Goal: Communication & Community: Answer question/provide support

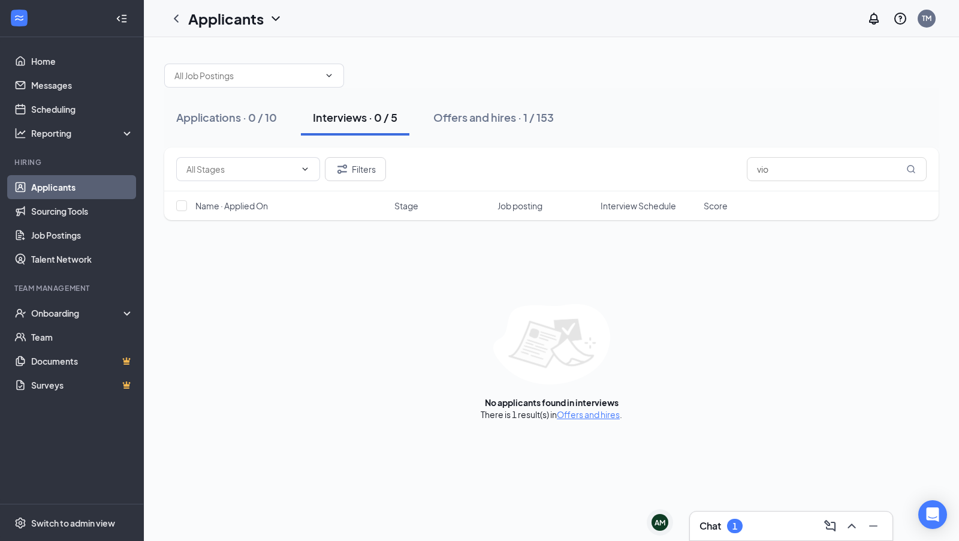
click at [757, 528] on div "Chat 1" at bounding box center [791, 525] width 183 height 19
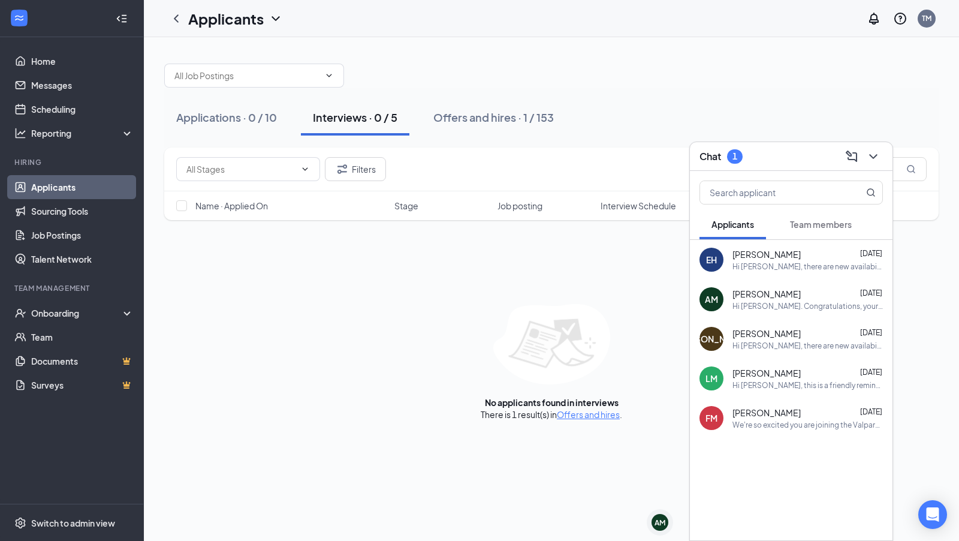
click at [829, 218] on div "Team members" at bounding box center [821, 224] width 62 height 12
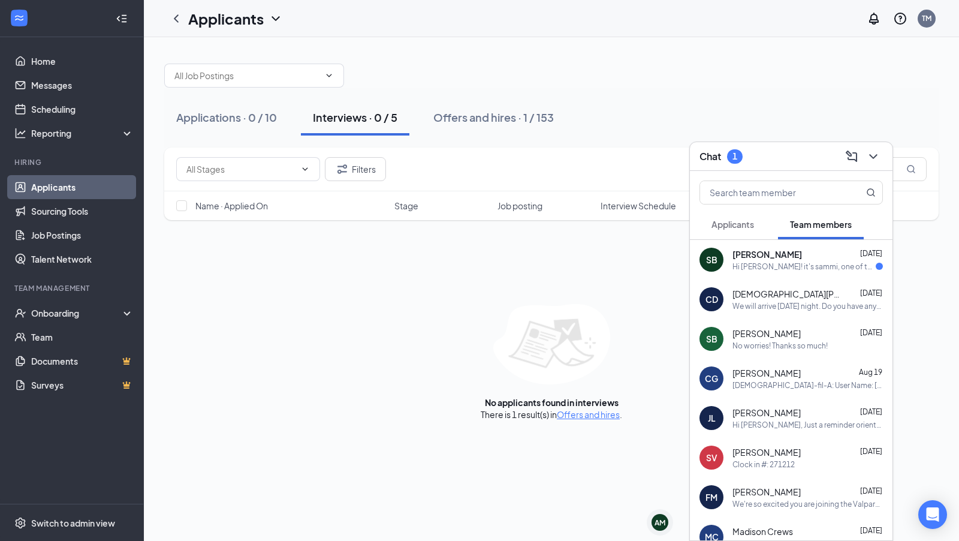
click at [848, 267] on div "Hi [PERSON_NAME]! it's sammi, one of those days i had called in sick with a fev…" at bounding box center [804, 266] width 143 height 10
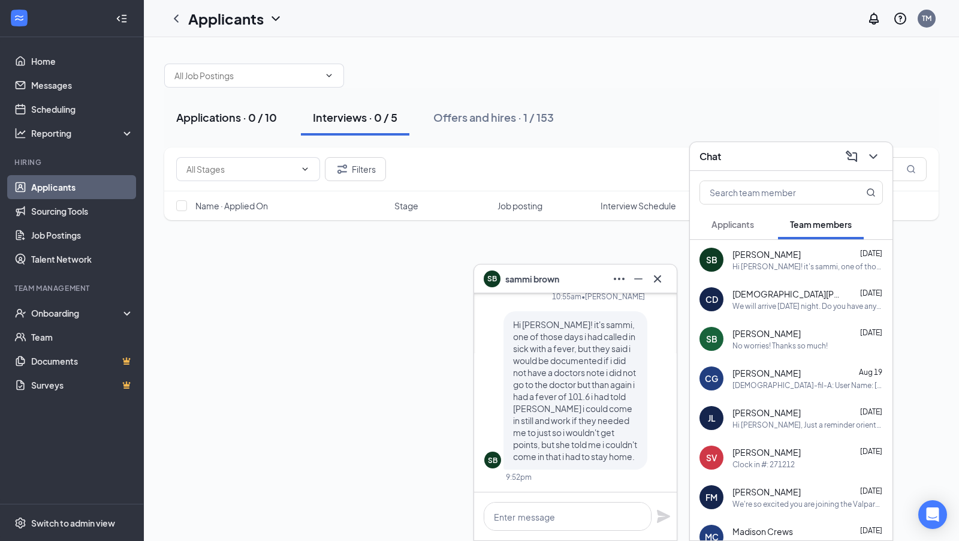
click at [228, 115] on div "Applications · 0 / 10" at bounding box center [226, 117] width 101 height 15
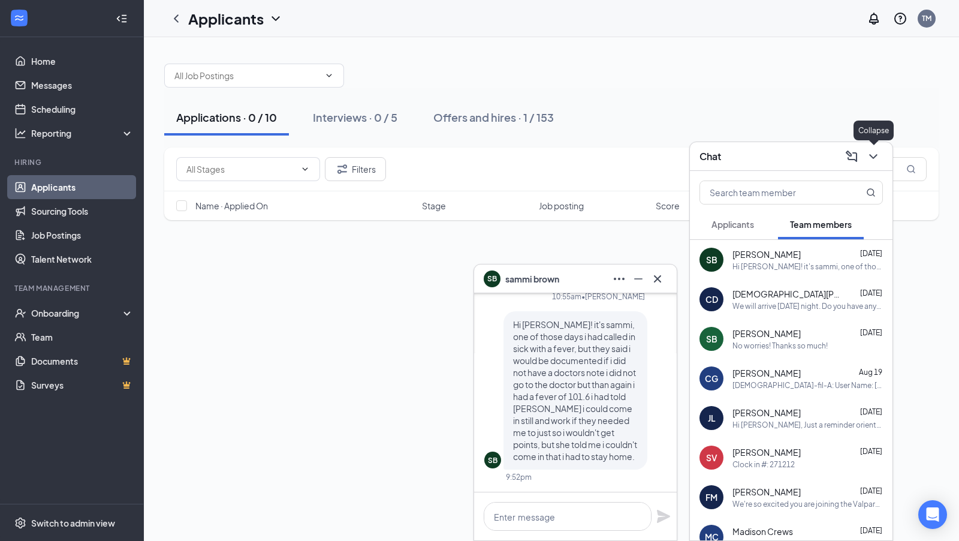
click at [874, 157] on icon "ChevronDown" at bounding box center [873, 156] width 14 height 14
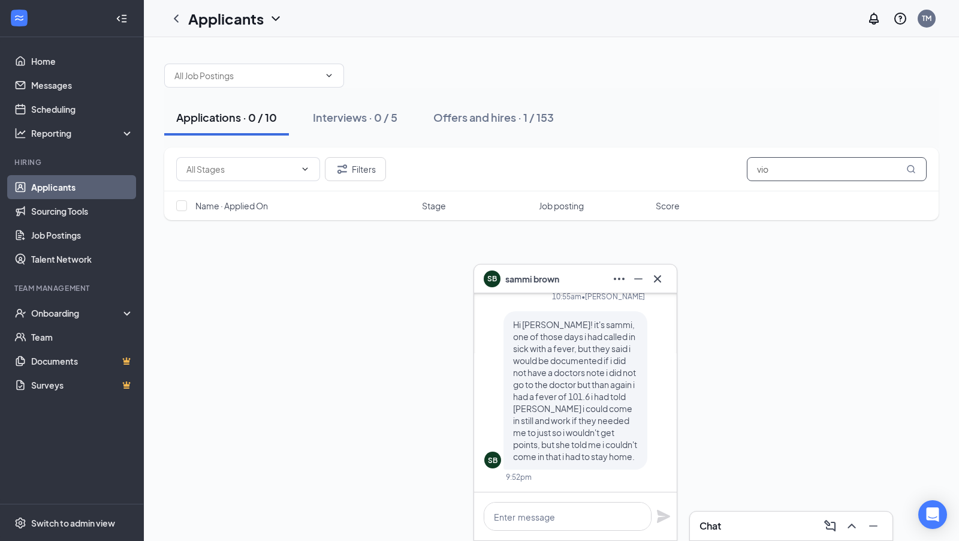
click at [798, 163] on input "vio" at bounding box center [837, 169] width 180 height 24
type input "v"
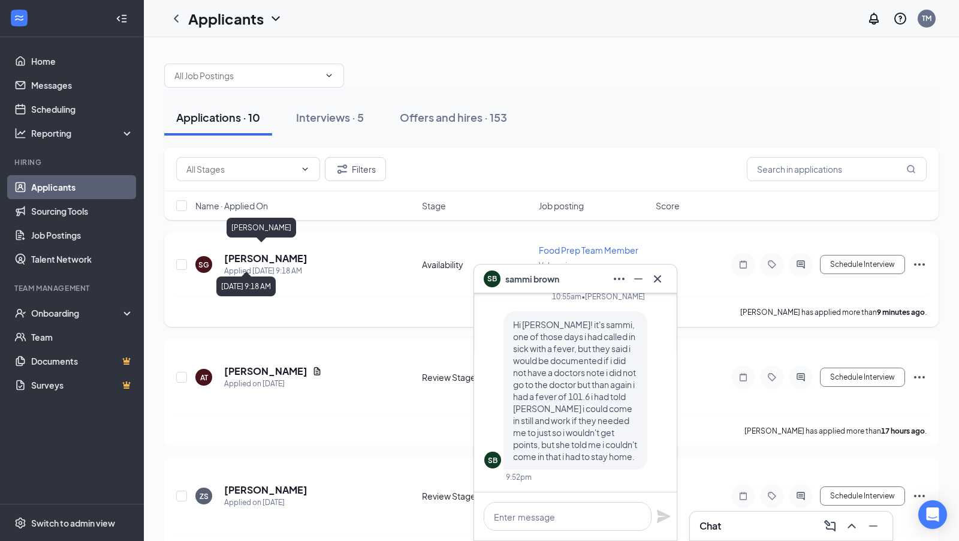
click at [267, 252] on h5 "[PERSON_NAME]" at bounding box center [265, 258] width 83 height 13
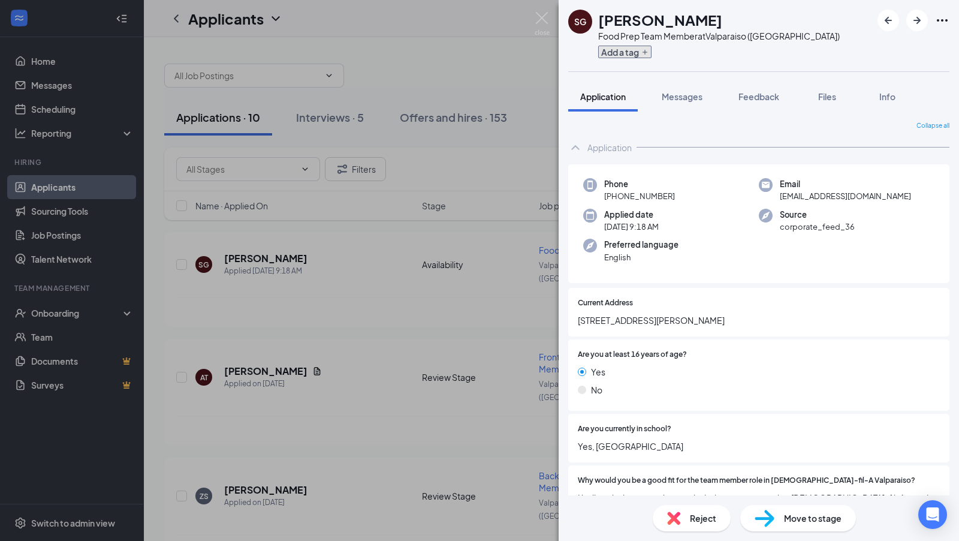
click at [646, 52] on icon "Plus" at bounding box center [645, 52] width 5 height 5
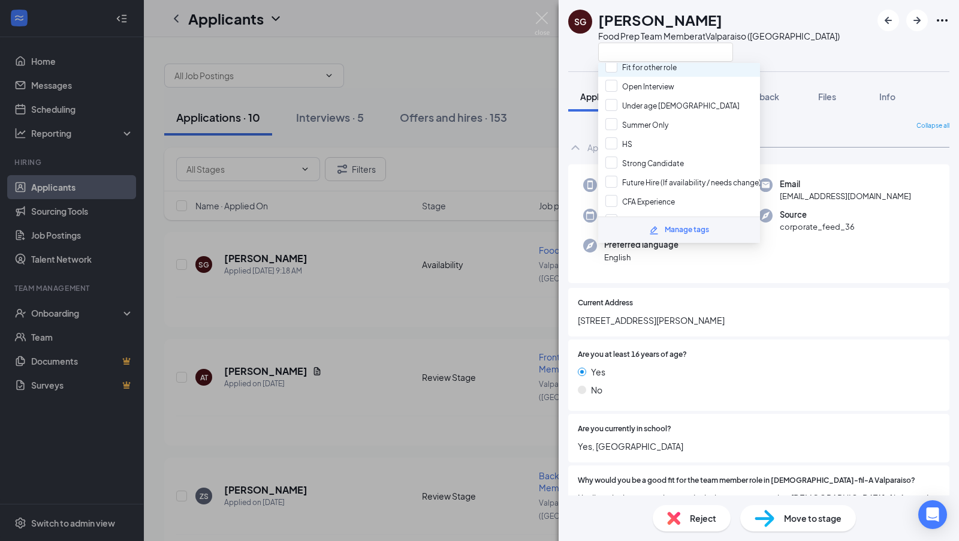
scroll to position [65, 0]
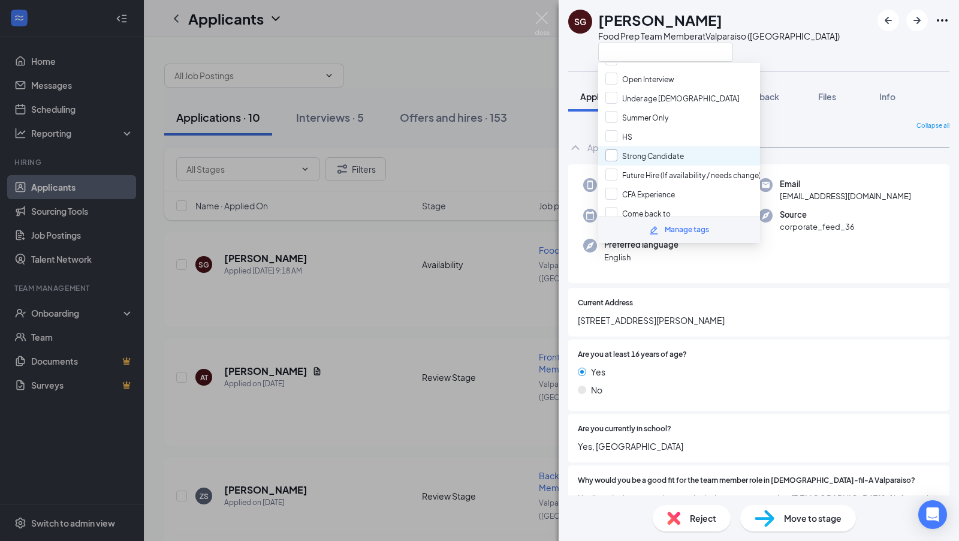
click at [615, 149] on input "Strong Candidate" at bounding box center [645, 155] width 79 height 13
checkbox input "true"
click at [804, 16] on div "SG [PERSON_NAME] Food Prep Team Member at [GEOGRAPHIC_DATA] ([GEOGRAPHIC_DATA])" at bounding box center [759, 35] width 401 height 71
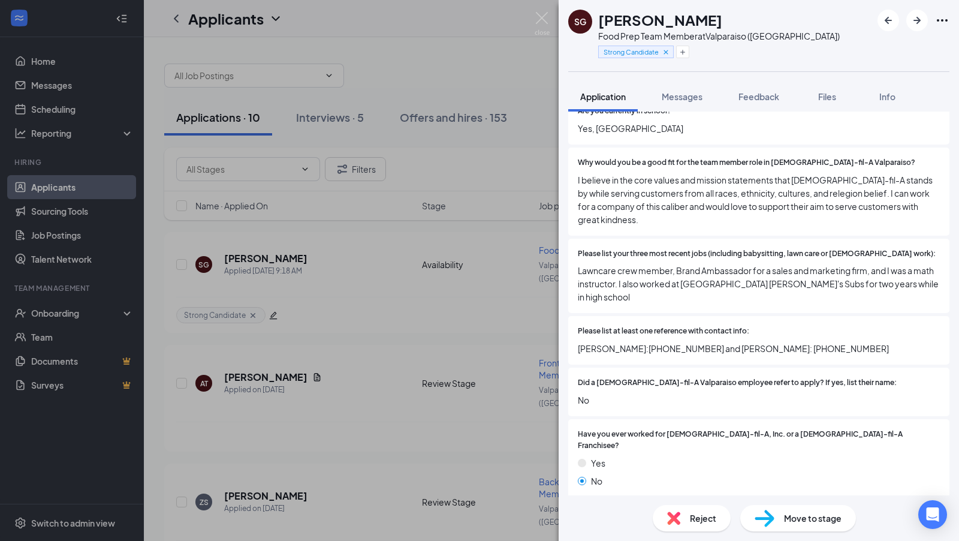
scroll to position [0, 0]
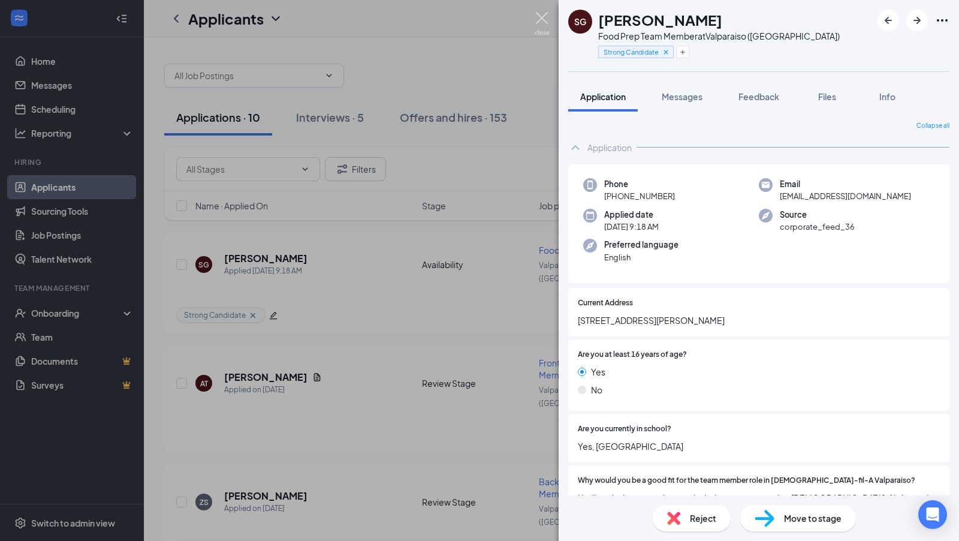
click at [541, 19] on img at bounding box center [542, 23] width 15 height 23
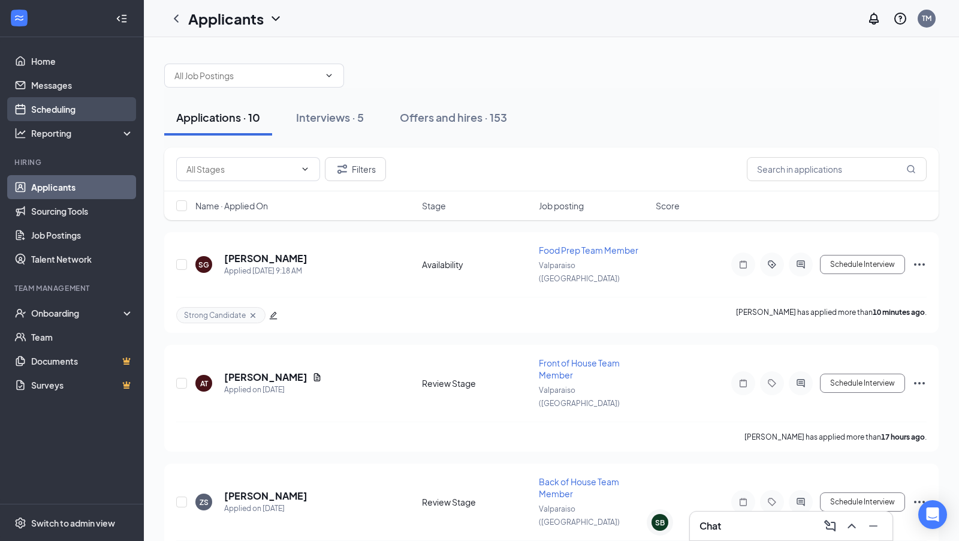
click at [77, 104] on link "Scheduling" at bounding box center [82, 109] width 103 height 24
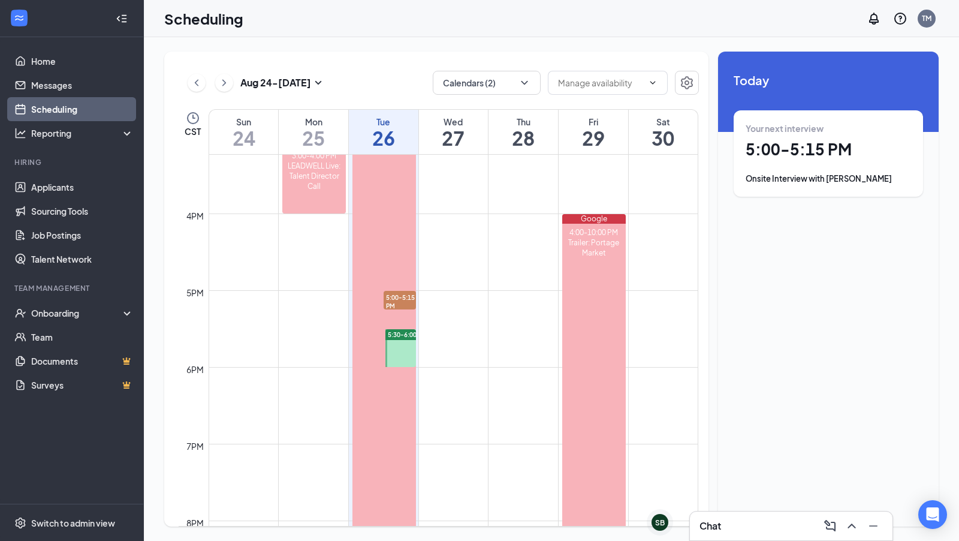
scroll to position [1175, 0]
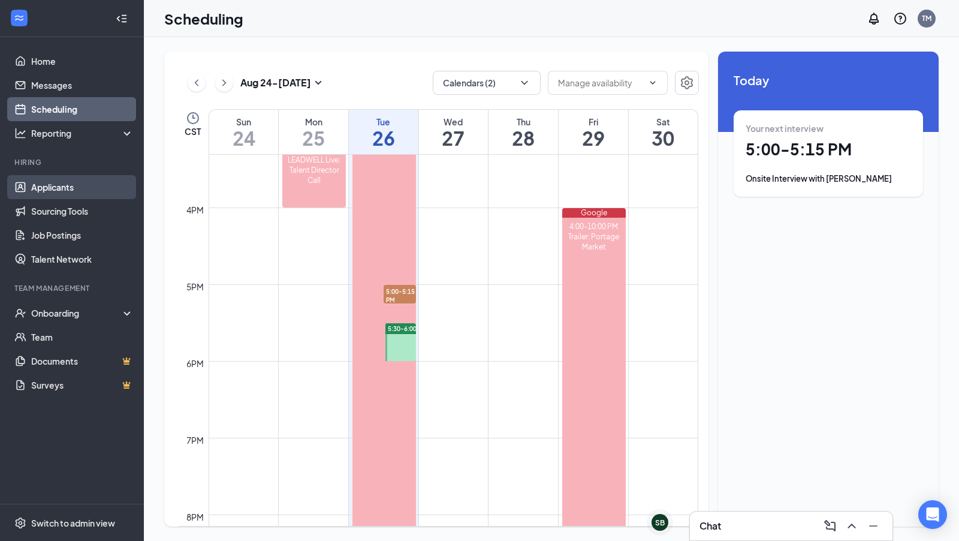
click at [71, 192] on link "Applicants" at bounding box center [82, 187] width 103 height 24
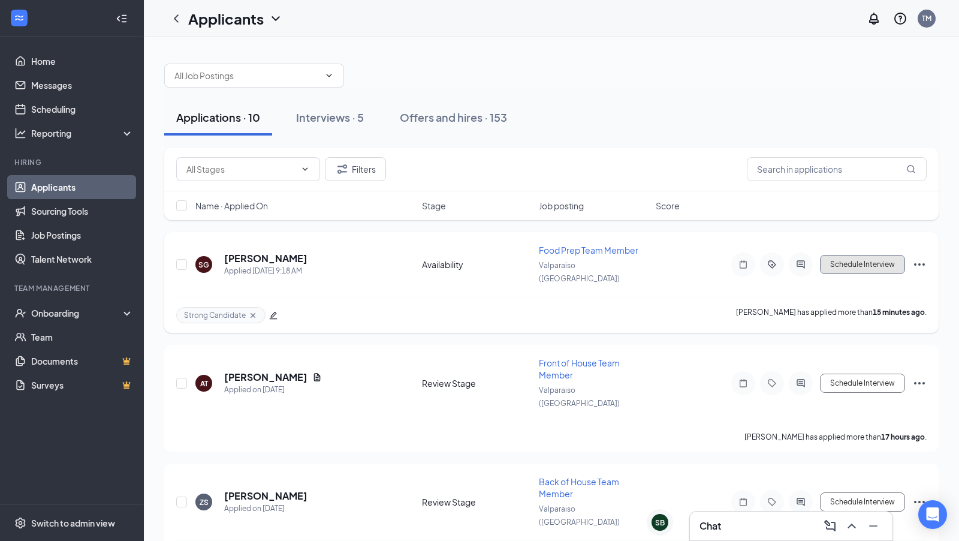
click at [858, 260] on button "Schedule Interview" at bounding box center [862, 264] width 85 height 19
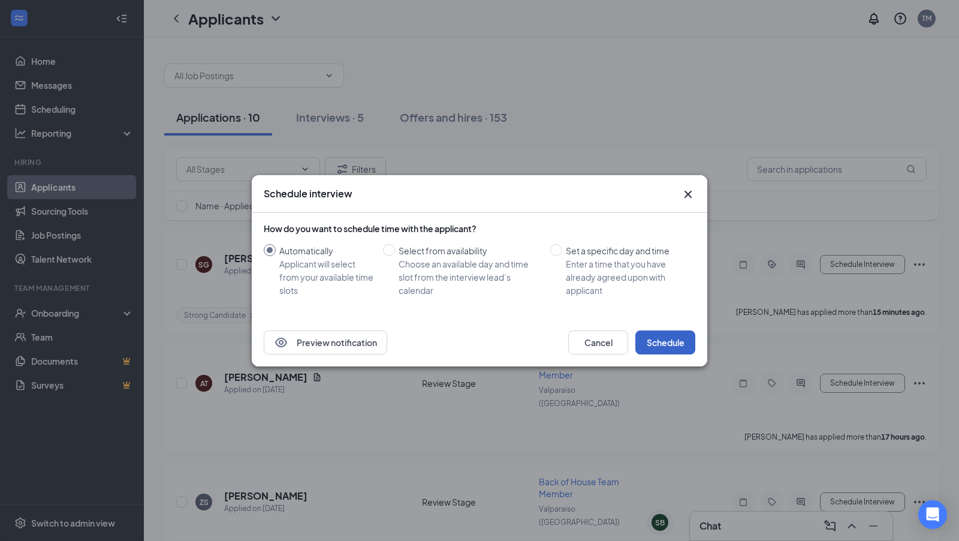
click at [670, 335] on button "Schedule" at bounding box center [666, 342] width 60 height 24
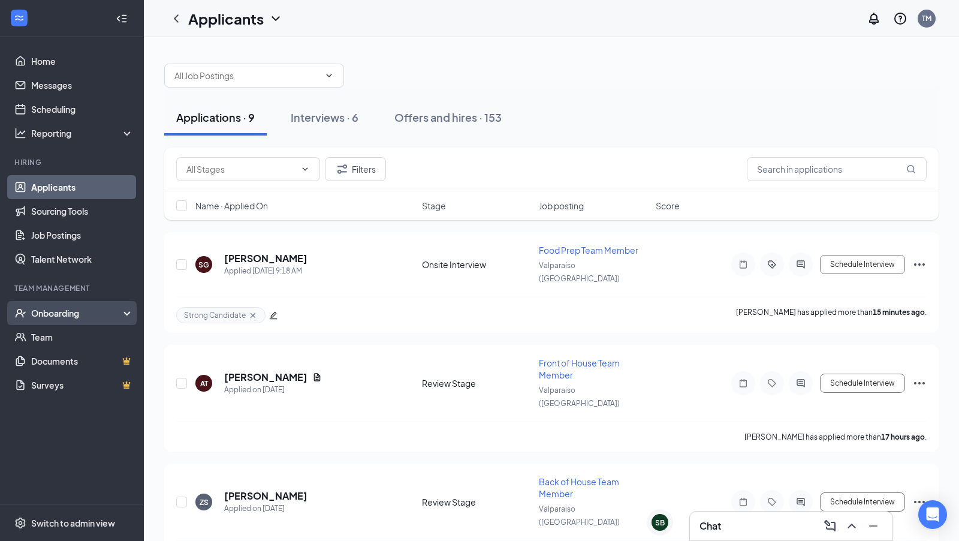
click at [83, 321] on div "Onboarding" at bounding box center [72, 313] width 144 height 24
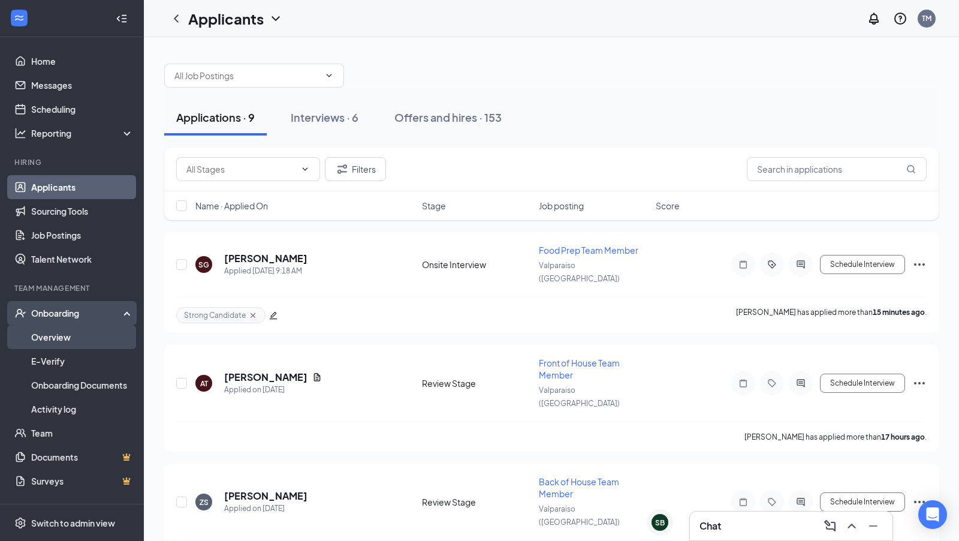
click at [83, 336] on link "Overview" at bounding box center [82, 337] width 103 height 24
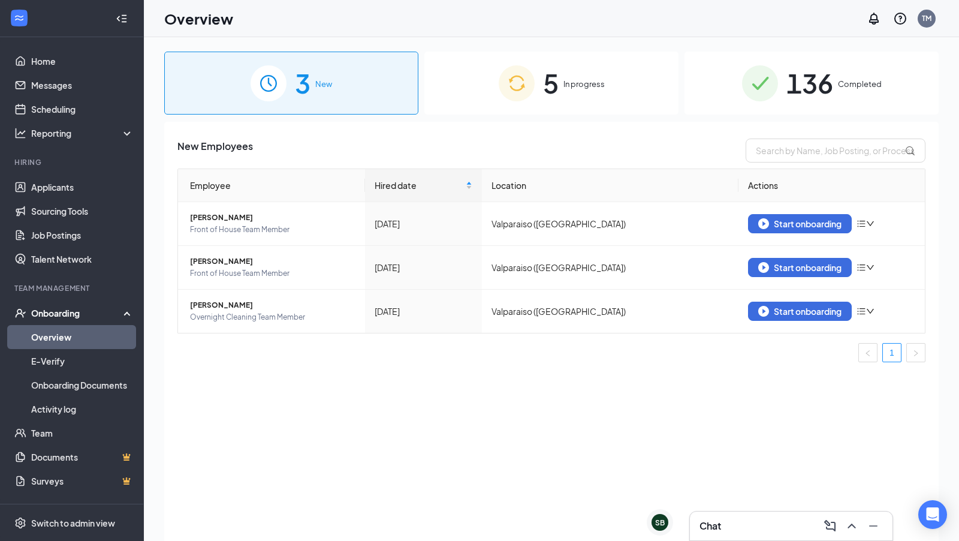
click at [555, 95] on span "5" at bounding box center [551, 82] width 16 height 41
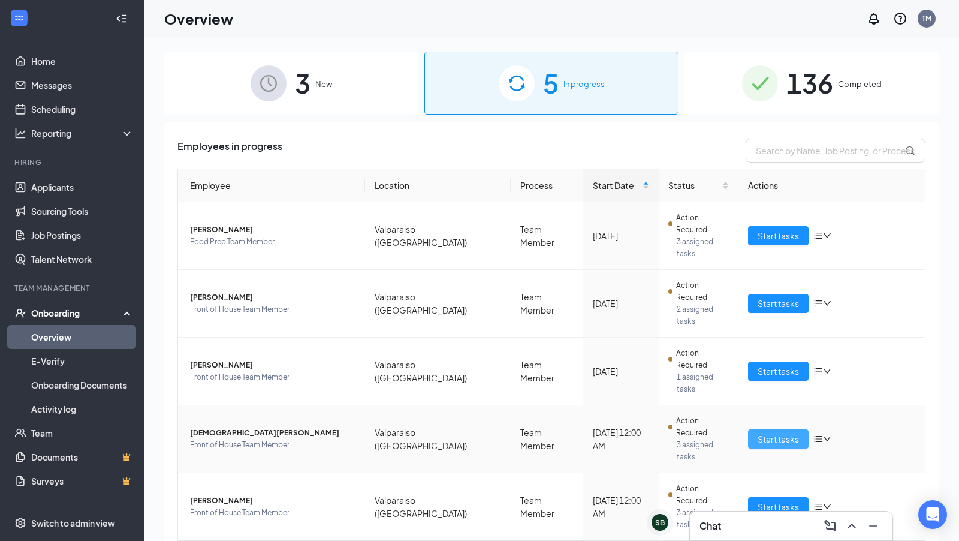
click at [756, 429] on button "Start tasks" at bounding box center [778, 438] width 61 height 19
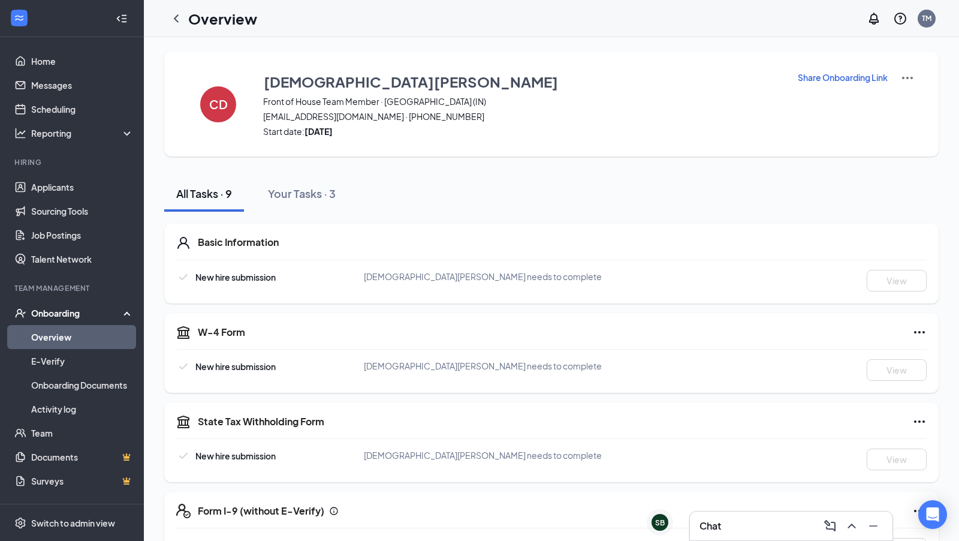
click at [839, 80] on p "Share Onboarding Link" at bounding box center [843, 77] width 90 height 12
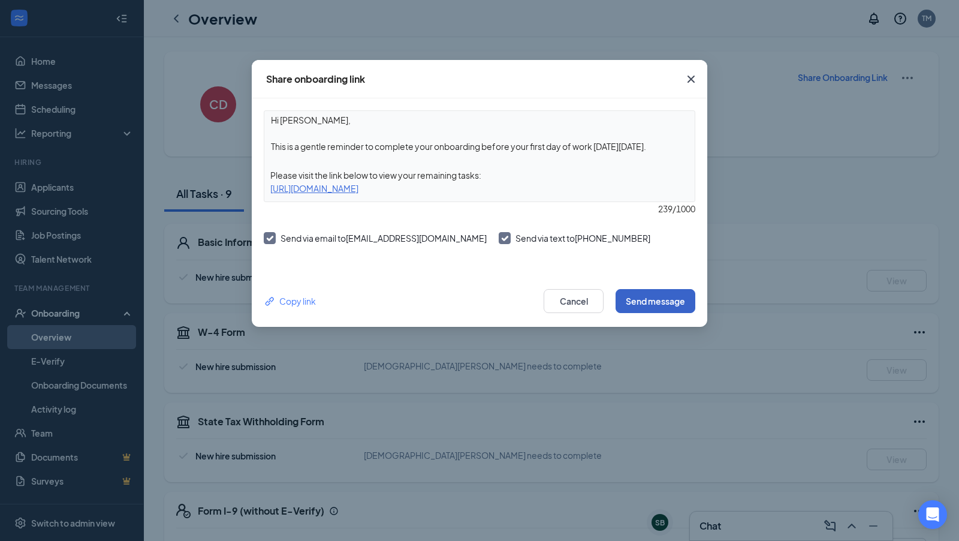
click at [655, 301] on button "Send message" at bounding box center [656, 301] width 80 height 24
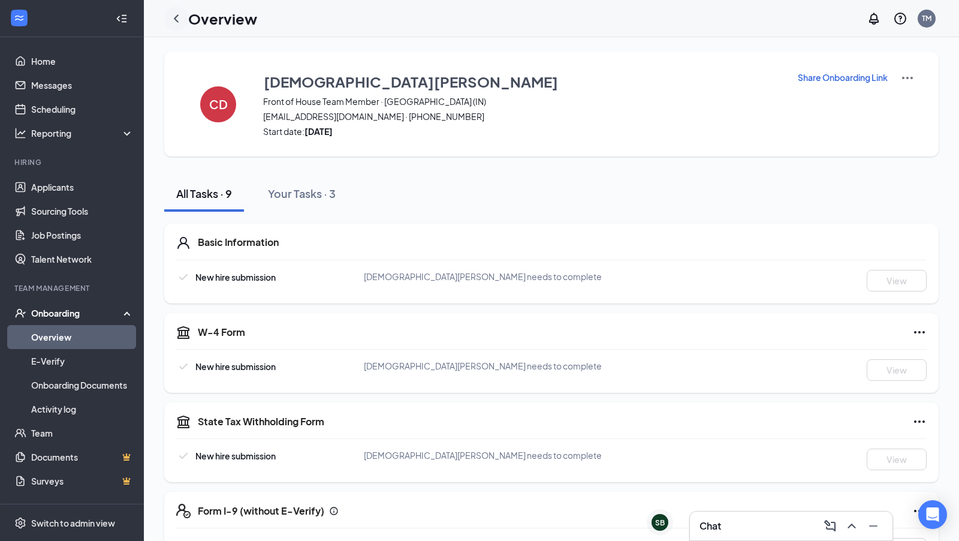
click at [181, 23] on icon "ChevronLeft" at bounding box center [176, 18] width 14 height 14
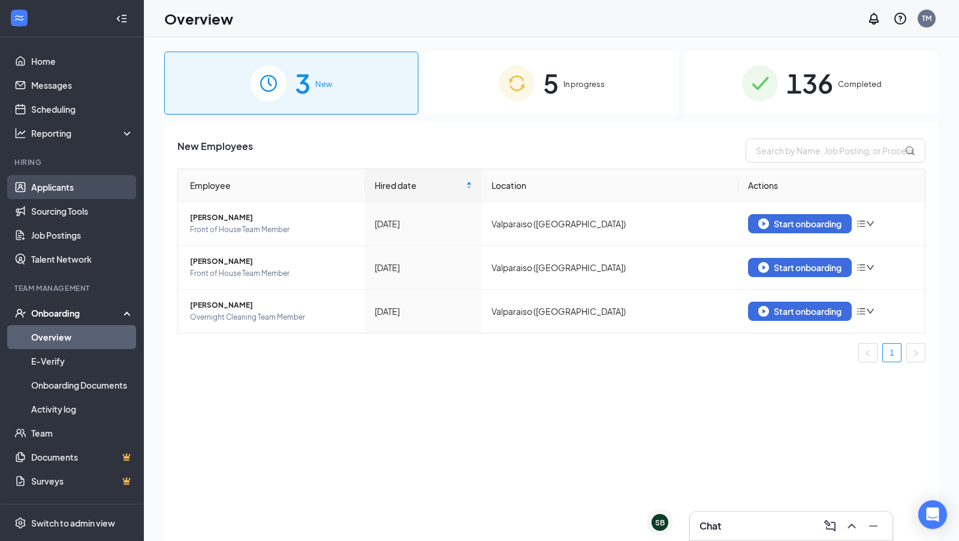
click at [66, 183] on link "Applicants" at bounding box center [82, 187] width 103 height 24
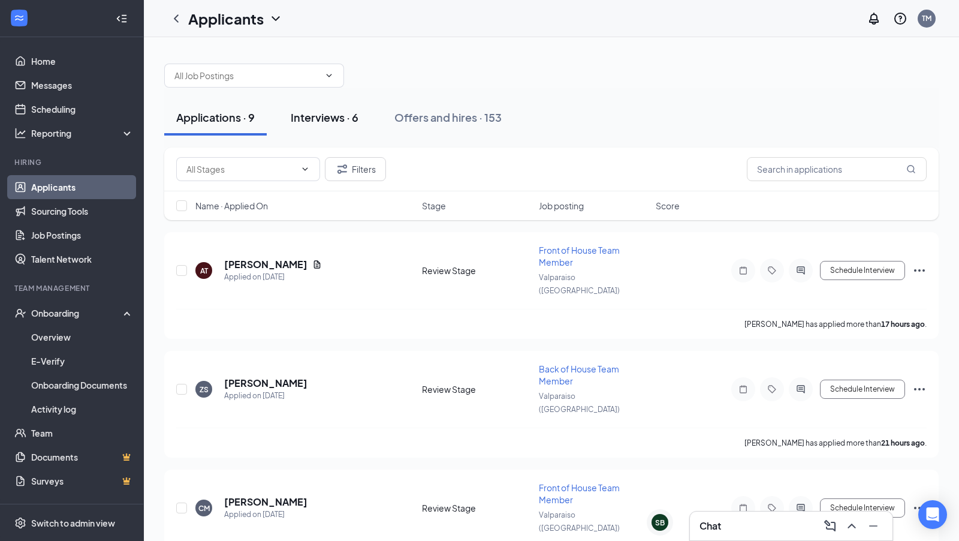
click at [328, 113] on div "Interviews · 6" at bounding box center [325, 117] width 68 height 15
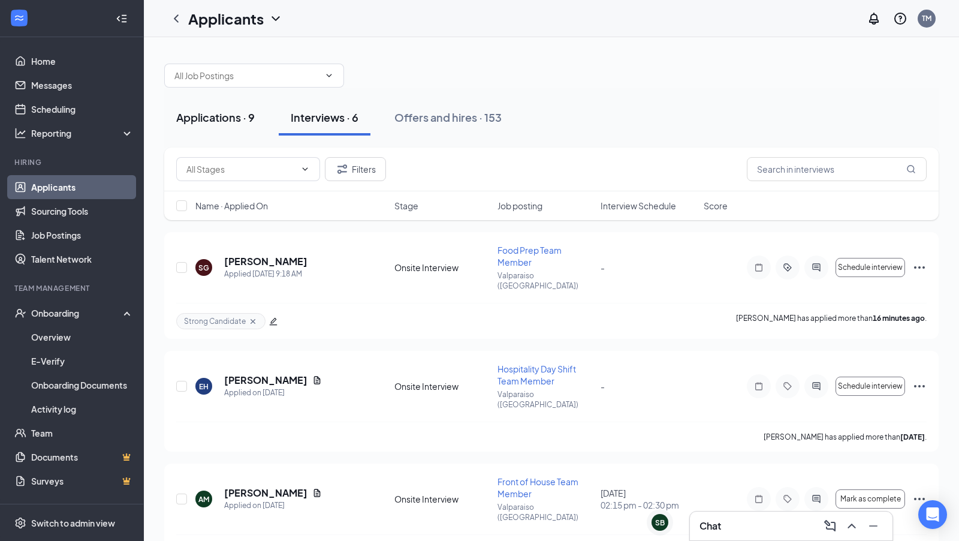
click at [218, 126] on button "Applications · 9" at bounding box center [215, 118] width 103 height 36
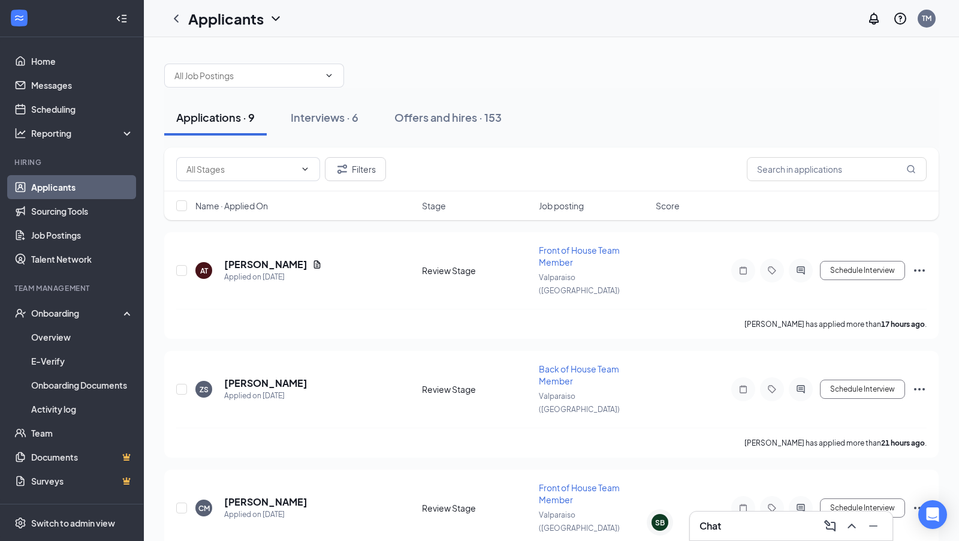
click at [466, 97] on div "Applications · 9 Interviews · 6 Offers and hires · 153" at bounding box center [551, 118] width 775 height 60
click at [456, 116] on div "Offers and hires · 153" at bounding box center [448, 117] width 107 height 15
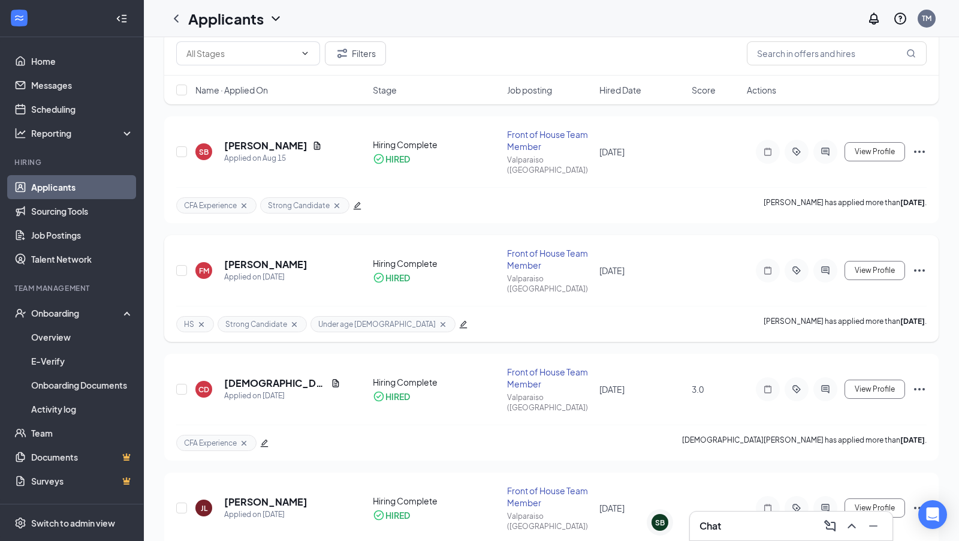
scroll to position [490, 0]
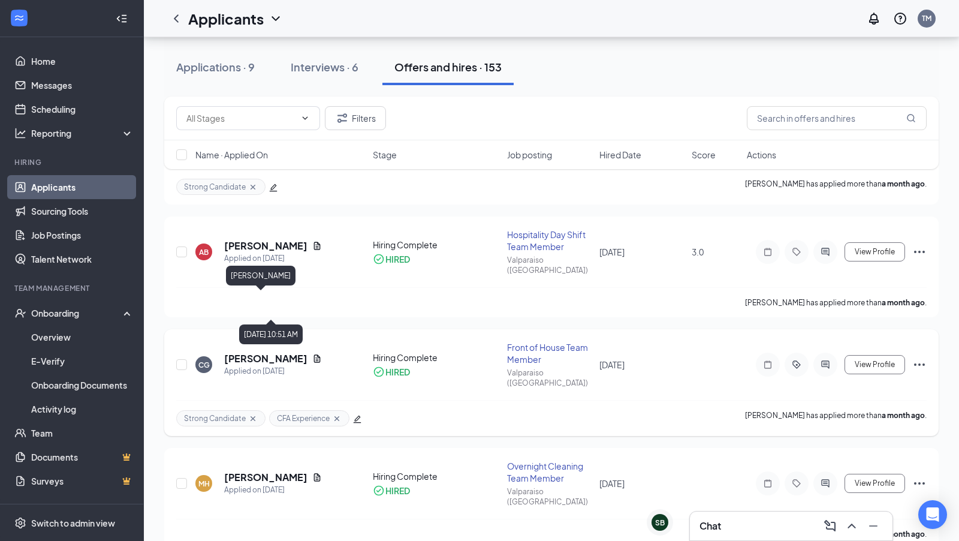
click at [280, 352] on h5 "[PERSON_NAME]" at bounding box center [265, 358] width 83 height 13
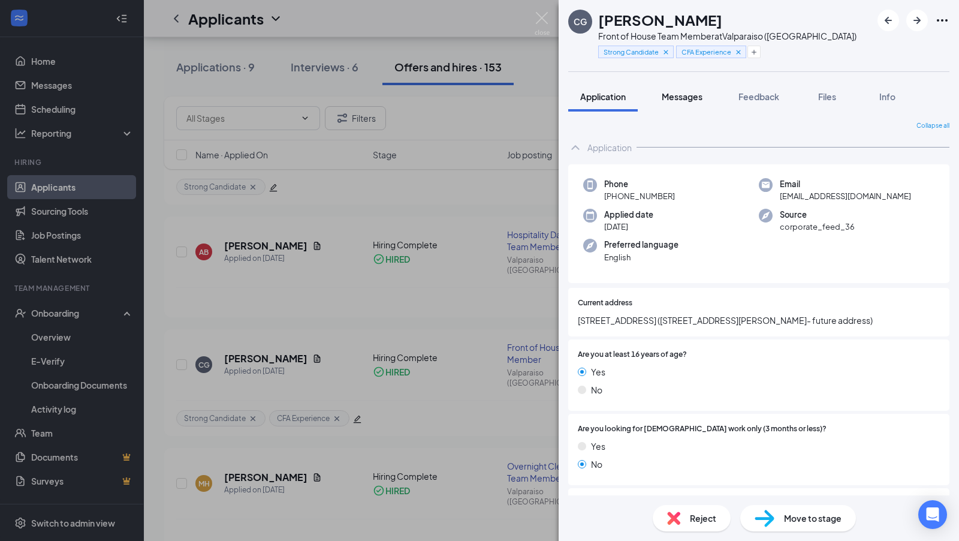
click at [690, 101] on span "Messages" at bounding box center [682, 96] width 41 height 11
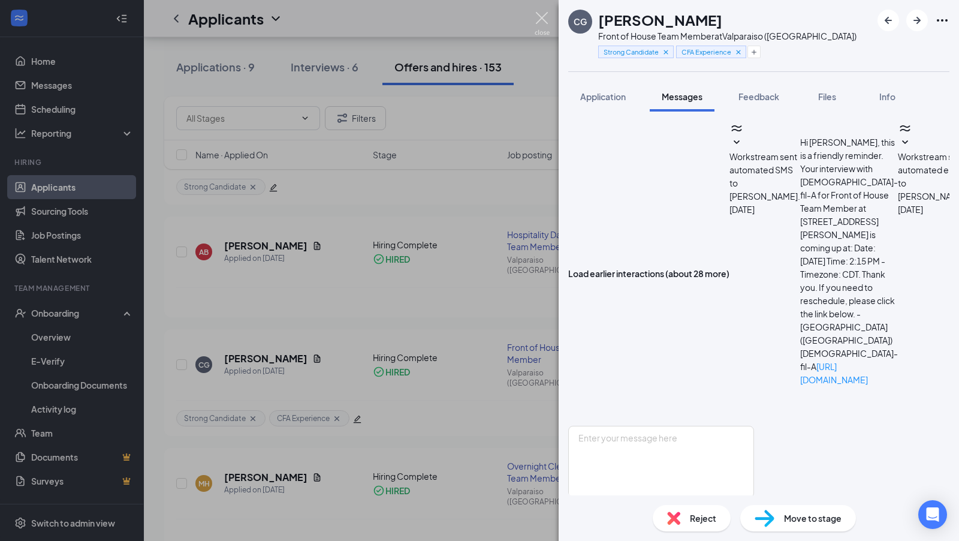
click at [548, 22] on img at bounding box center [542, 23] width 15 height 23
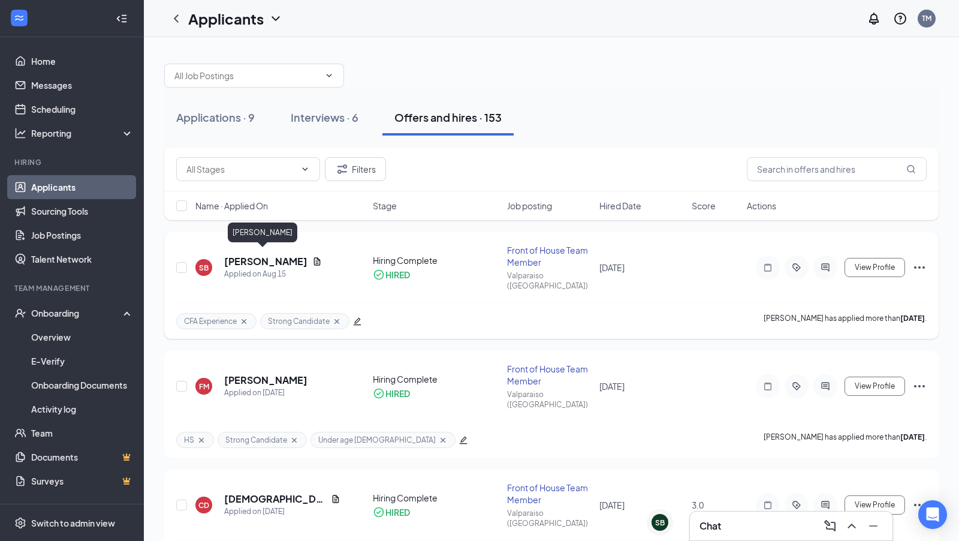
click at [255, 255] on h5 "[PERSON_NAME]" at bounding box center [265, 261] width 83 height 13
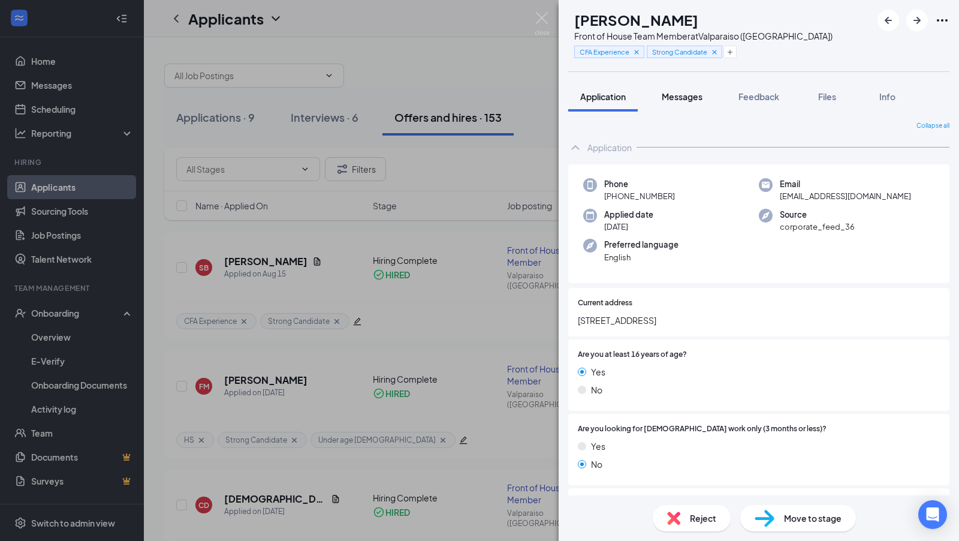
click at [693, 109] on button "Messages" at bounding box center [682, 97] width 65 height 30
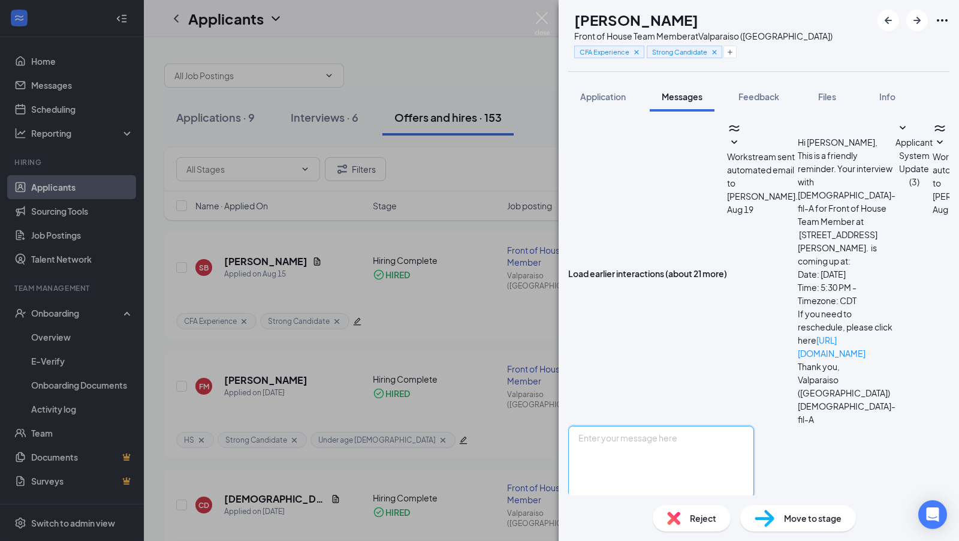
click at [662, 426] on textarea at bounding box center [661, 462] width 186 height 72
paste textarea "Hi [PERSON_NAME], Just a reminder that orientation is [DATE] from 3pm-5:30pm! F…"
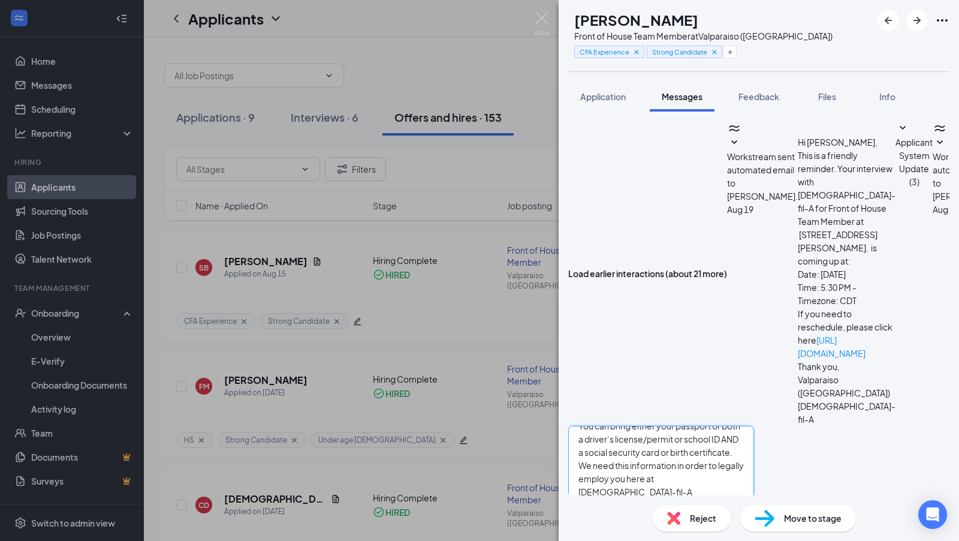
scroll to position [0, 0]
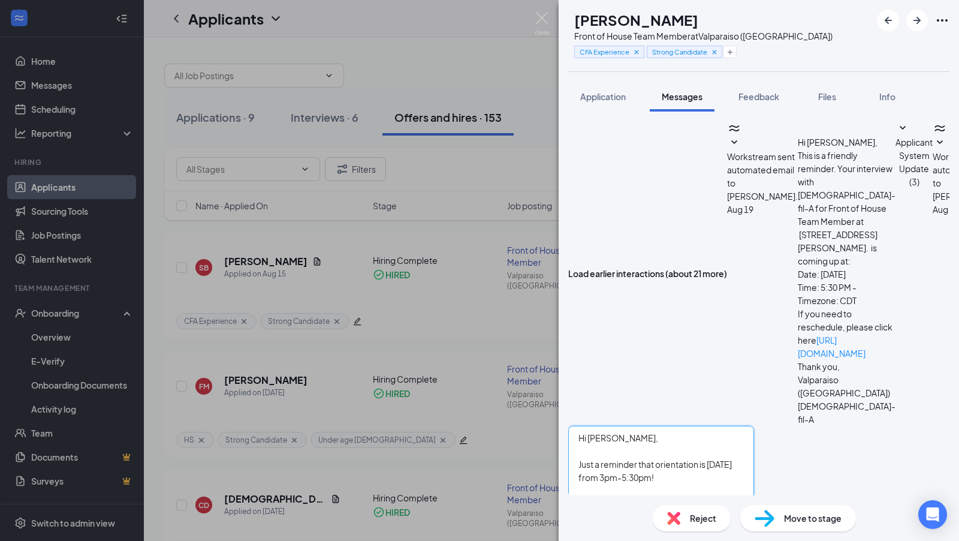
click at [619, 426] on textarea "Hi [PERSON_NAME], Just a reminder that orientation is [DATE] from 3pm-5:30pm! F…" at bounding box center [661, 462] width 186 height 72
click at [754, 426] on textarea "Hi [PERSON_NAME], Just a reminder that orientation is [DATE] from 3pm-5:30pm! F…" at bounding box center [661, 462] width 186 height 72
click at [754, 426] on textarea "Hi [PERSON_NAME], Just a reminder that orientation is [DATE] from 3:30pm-5:30pm…" at bounding box center [661, 462] width 186 height 72
click at [745, 426] on textarea "Hi [PERSON_NAME], Just a reminder that orientation is [DATE] from 3:30pm For or…" at bounding box center [661, 462] width 186 height 72
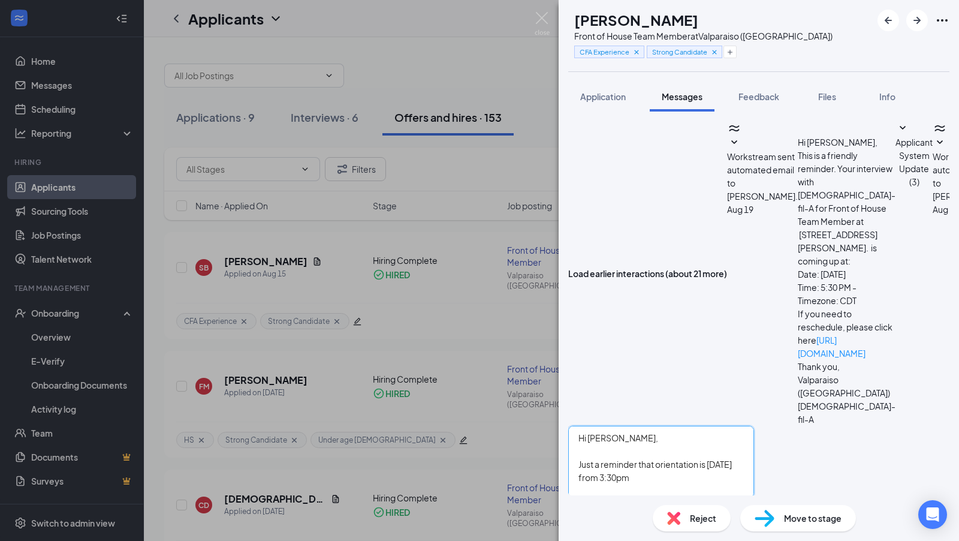
click at [745, 426] on textarea "Hi [PERSON_NAME], Just a reminder that orientation is [DATE] from 3:30pm For or…" at bounding box center [661, 462] width 186 height 72
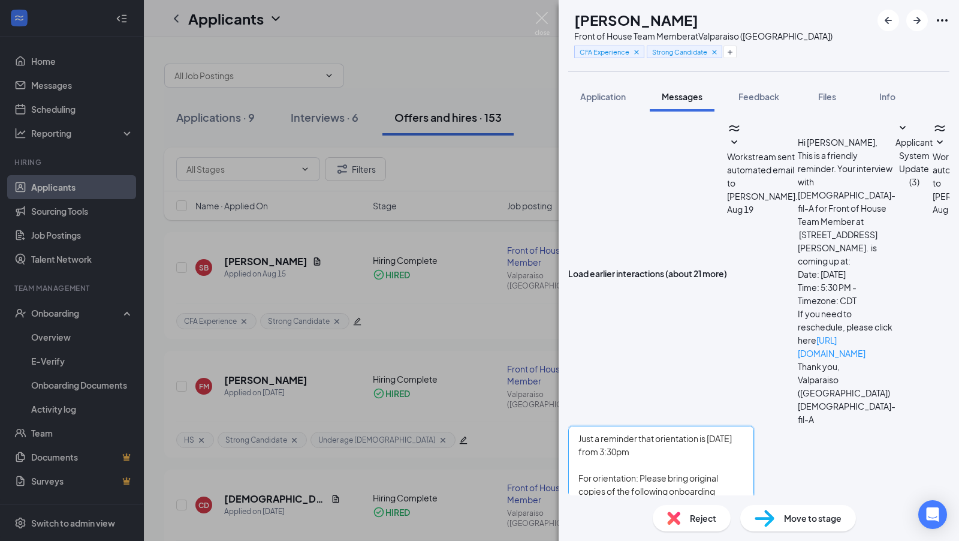
click at [754, 426] on textarea "Hi [PERSON_NAME], Just a reminder that orientation is [DATE] from 3:30pm For or…" at bounding box center [661, 462] width 186 height 72
click at [754, 426] on textarea "Hi [PERSON_NAME], Just a reminder that orientation is [DATE] from 3:30pm! For o…" at bounding box center [661, 462] width 186 height 72
click at [754, 426] on textarea "Hi [PERSON_NAME], Just a reminder that orientation is [DATE] at 3:30pm! For ori…" at bounding box center [661, 462] width 186 height 72
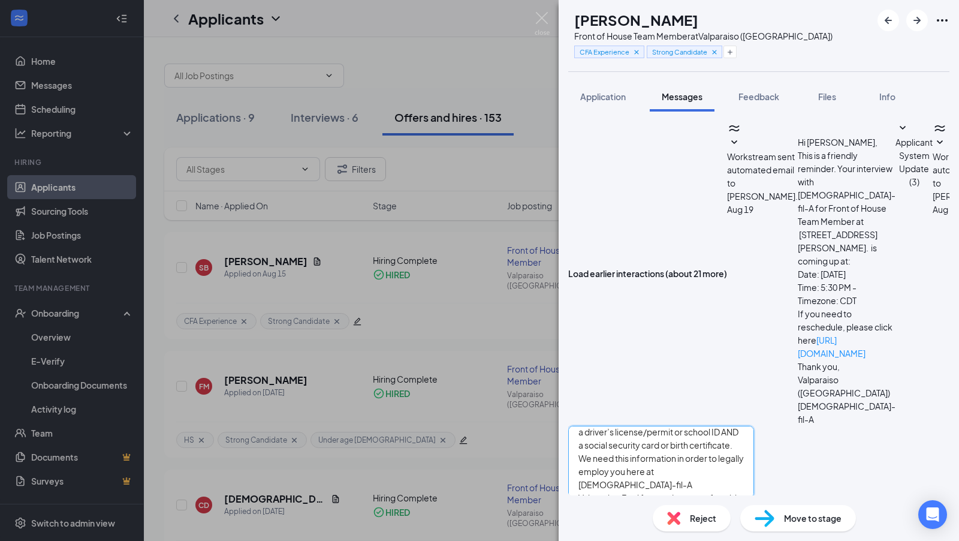
type textarea "Hi [PERSON_NAME], Just a reminder that orientation is [DATE] at 3:30pm! For ori…"
click at [699, 498] on input "Email" at bounding box center [679, 510] width 38 height 24
checkbox input "true"
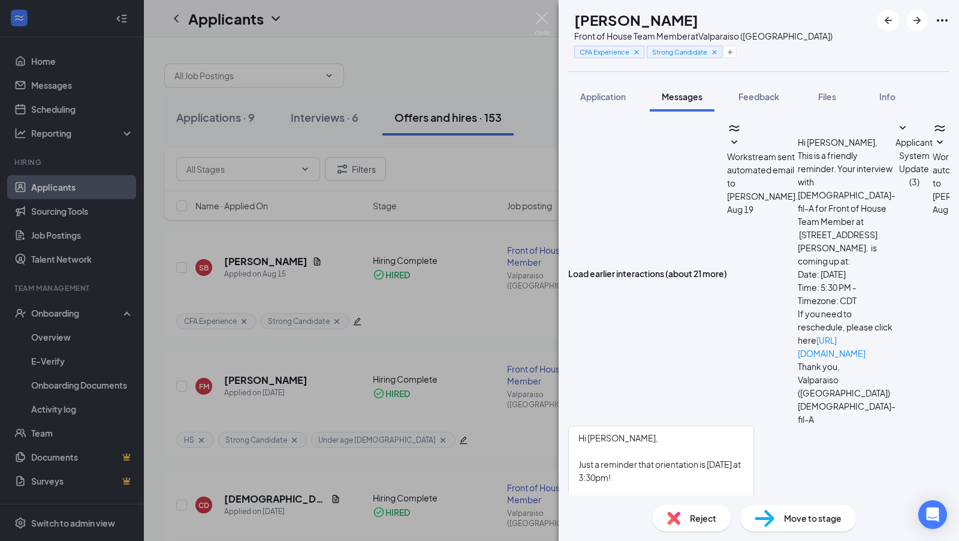
click at [754, 498] on button "Send" at bounding box center [743, 510] width 21 height 24
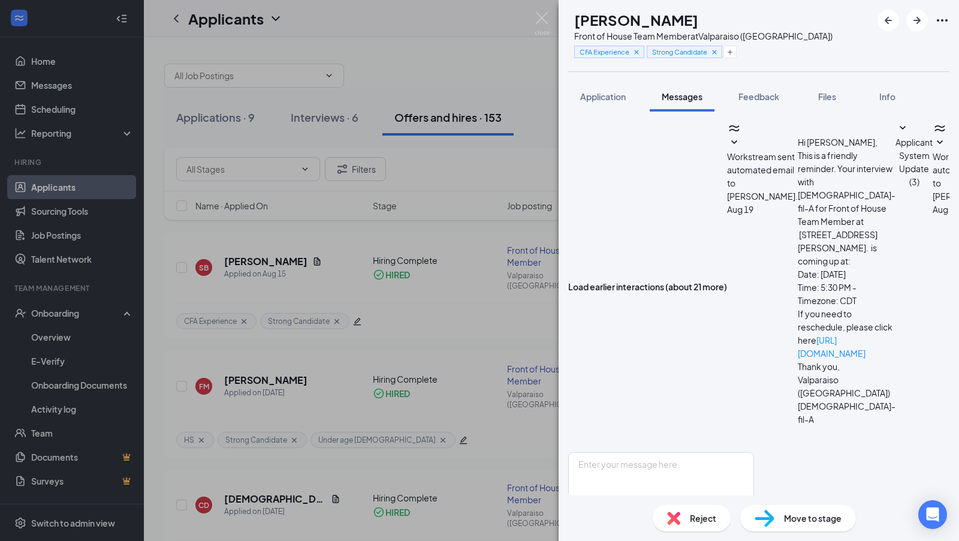
scroll to position [845, 0]
drag, startPoint x: 706, startPoint y: 349, endPoint x: 643, endPoint y: 143, distance: 215.1
copy span "Hi [PERSON_NAME], Just a reminder that orientation is [DATE] at 3:30pm! For ori…"
click at [535, 8] on div "SB [PERSON_NAME] Front of House Team Member at [GEOGRAPHIC_DATA] (IN) CFA Exper…" at bounding box center [479, 270] width 959 height 541
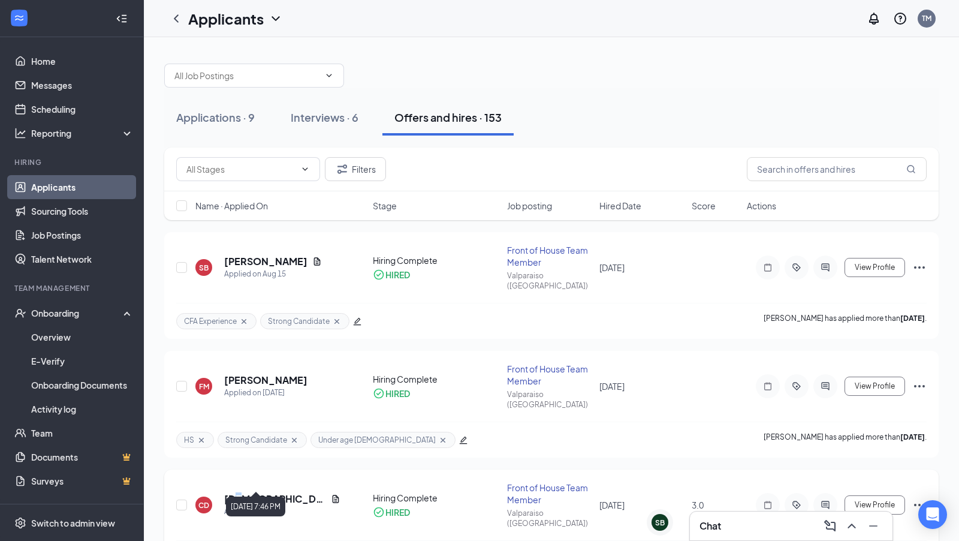
click at [239, 492] on h5 "[DEMOGRAPHIC_DATA][PERSON_NAME]" at bounding box center [275, 498] width 102 height 13
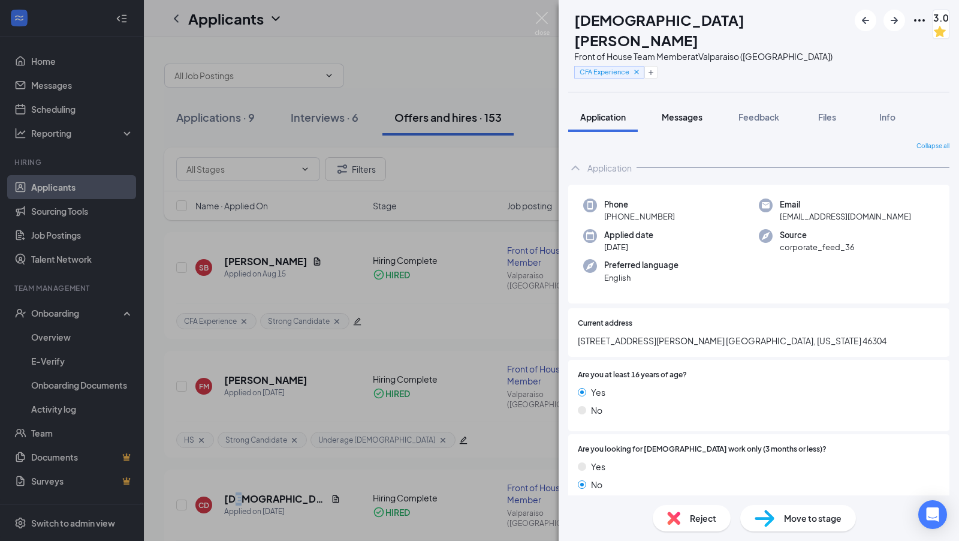
click at [681, 112] on span "Messages" at bounding box center [682, 117] width 41 height 11
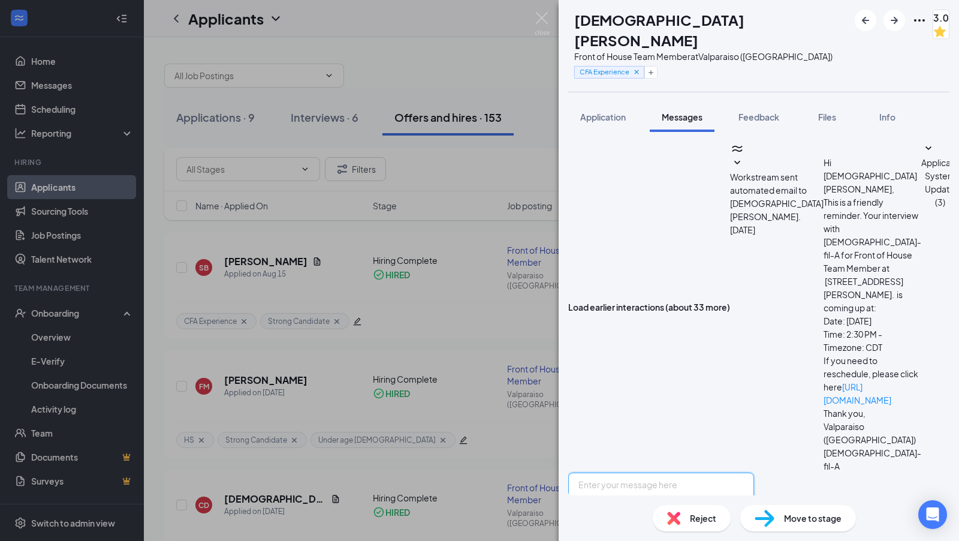
click at [660, 473] on textarea at bounding box center [661, 509] width 186 height 72
click at [715, 473] on textarea at bounding box center [661, 509] width 186 height 72
click at [648, 473] on textarea at bounding box center [661, 509] width 186 height 72
paste textarea "Hi [PERSON_NAME], Just a reminder that orientation is [DATE] at 3:30pm! For ori…"
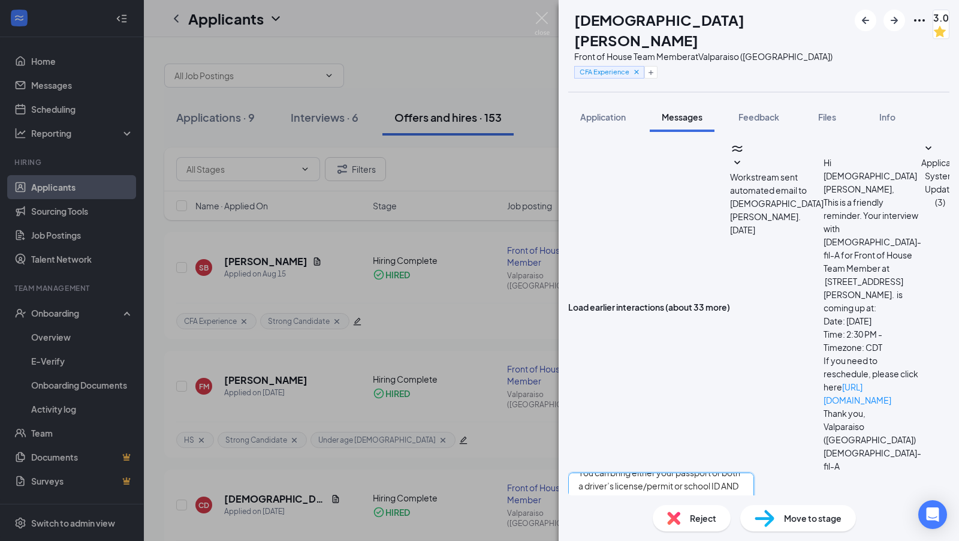
scroll to position [0, 0]
click at [625, 473] on textarea "Hi [PERSON_NAME], Just a reminder that orientation is [DATE] at 3:30pm! For ori…" at bounding box center [661, 509] width 186 height 72
click at [754, 473] on textarea "Hi [PERSON_NAME], Just a reminder that orientation is [DATE] at 3:30pm! For ori…" at bounding box center [661, 509] width 186 height 72
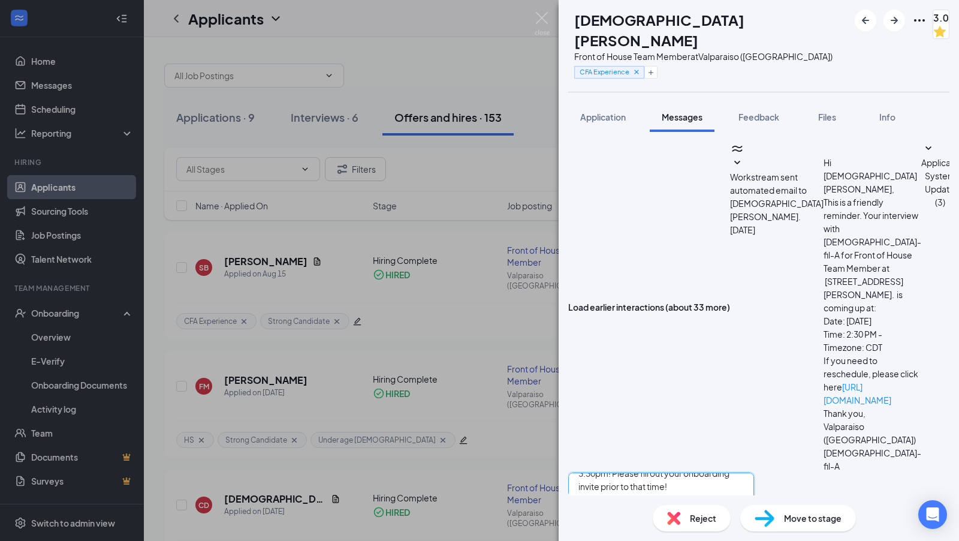
type textarea "Hi [PERSON_NAME], Just a reminder that orientation is [DATE] at 3:30pm! Please …"
checkbox input "true"
click at [696, 473] on textarea "Hi [PERSON_NAME], Just a reminder that orientation is [DATE] at 3:30pm! Please …" at bounding box center [661, 509] width 186 height 72
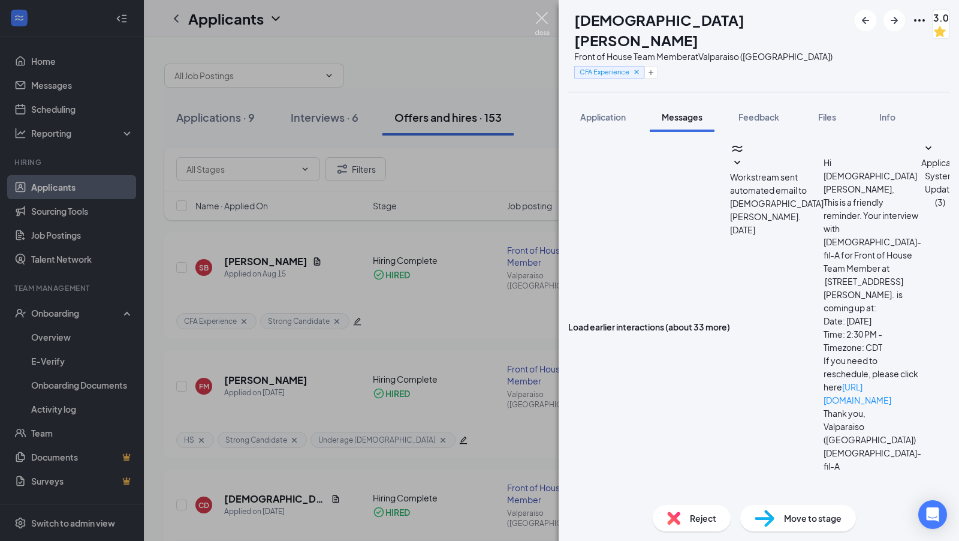
scroll to position [312, 0]
click at [541, 24] on img at bounding box center [542, 23] width 15 height 23
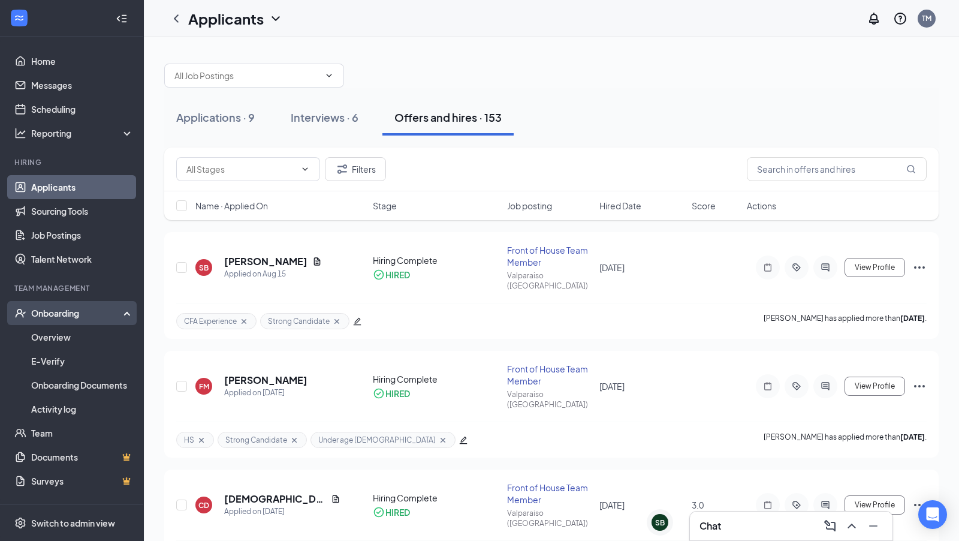
click at [79, 315] on div "Onboarding" at bounding box center [77, 313] width 92 height 12
click at [81, 316] on div "Onboarding" at bounding box center [77, 313] width 92 height 12
click at [73, 340] on link "Overview" at bounding box center [82, 337] width 103 height 24
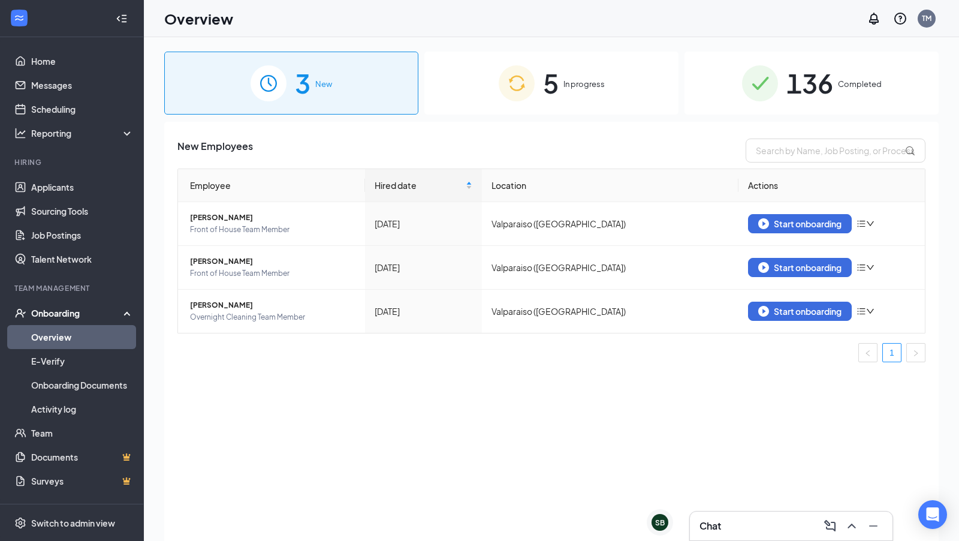
click at [645, 102] on div "5 In progress" at bounding box center [552, 83] width 254 height 63
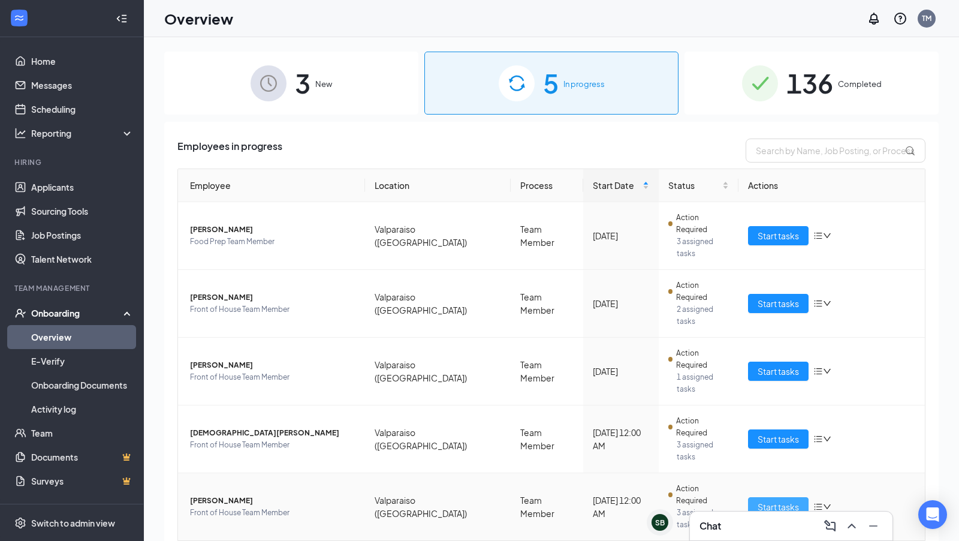
click at [774, 500] on span "Start tasks" at bounding box center [778, 506] width 41 height 13
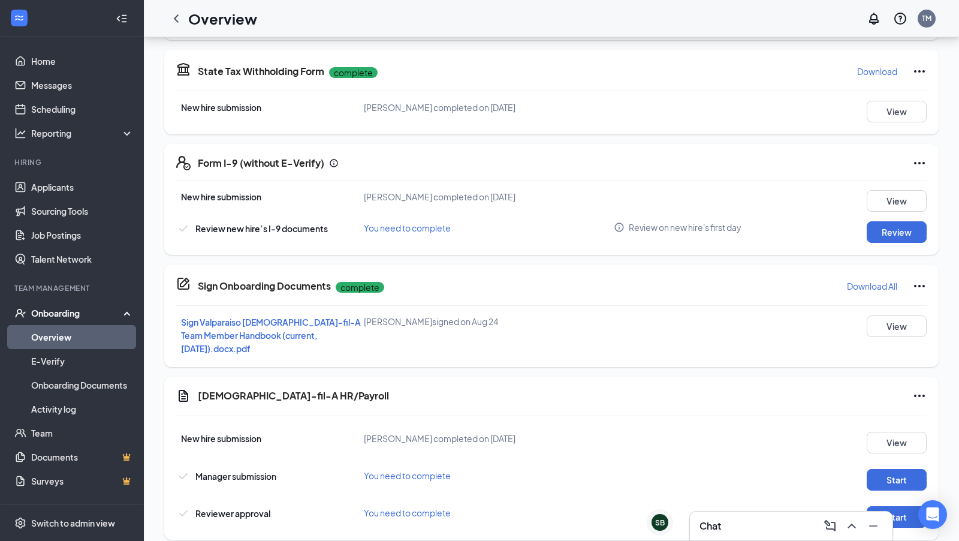
scroll to position [365, 0]
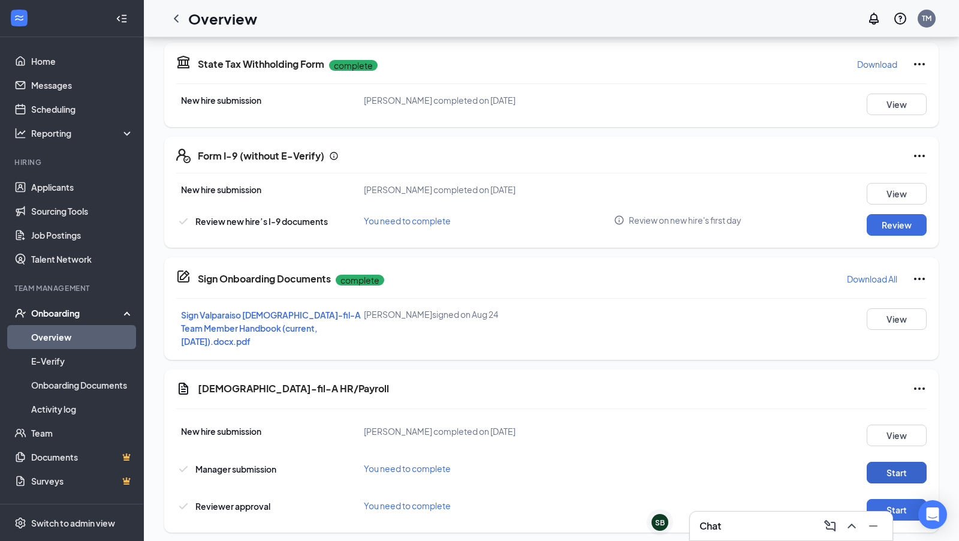
click at [895, 462] on button "Start" at bounding box center [897, 473] width 60 height 22
click at [883, 499] on button "Start" at bounding box center [897, 510] width 60 height 22
